Goal: Information Seeking & Learning: Learn about a topic

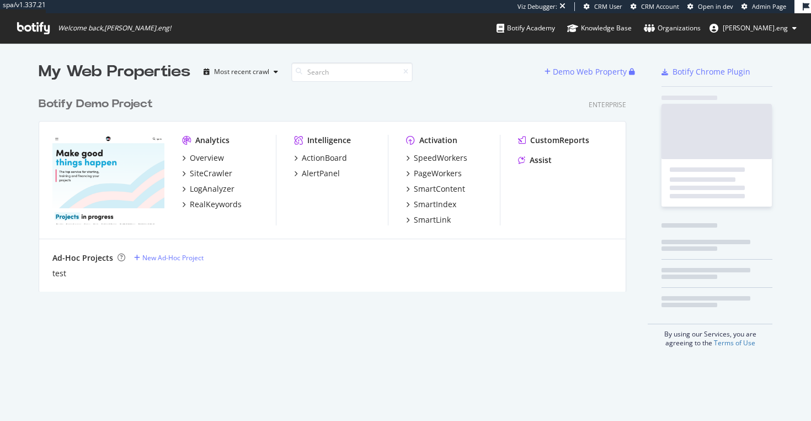
scroll to position [421, 811]
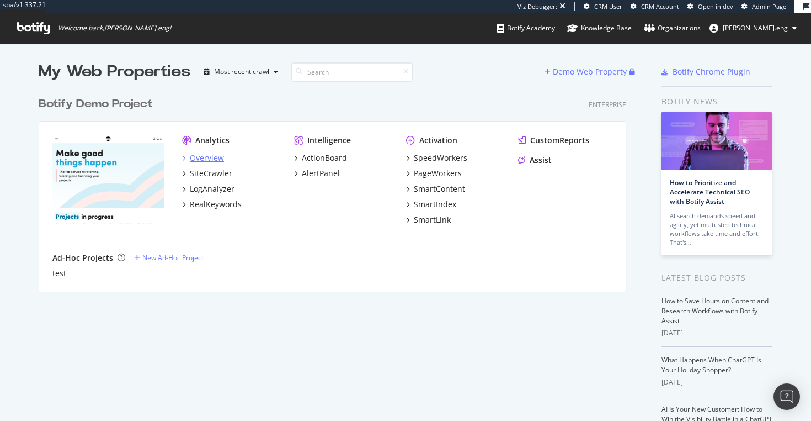
click at [205, 155] on div "Overview" at bounding box center [207, 157] width 34 height 11
